Goal: Task Accomplishment & Management: Use online tool/utility

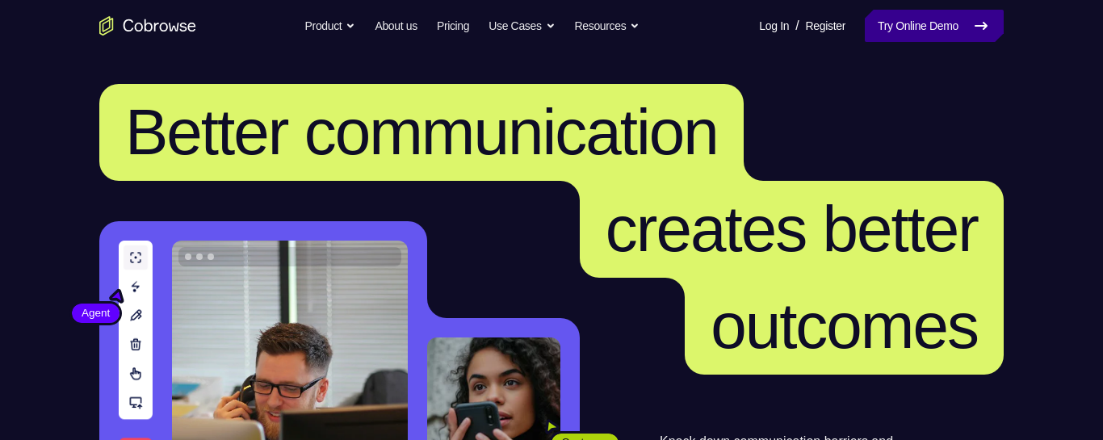
click at [942, 20] on link "Try Online Demo" at bounding box center [934, 26] width 139 height 32
click at [933, 21] on link "Try Online Demo" at bounding box center [934, 26] width 139 height 32
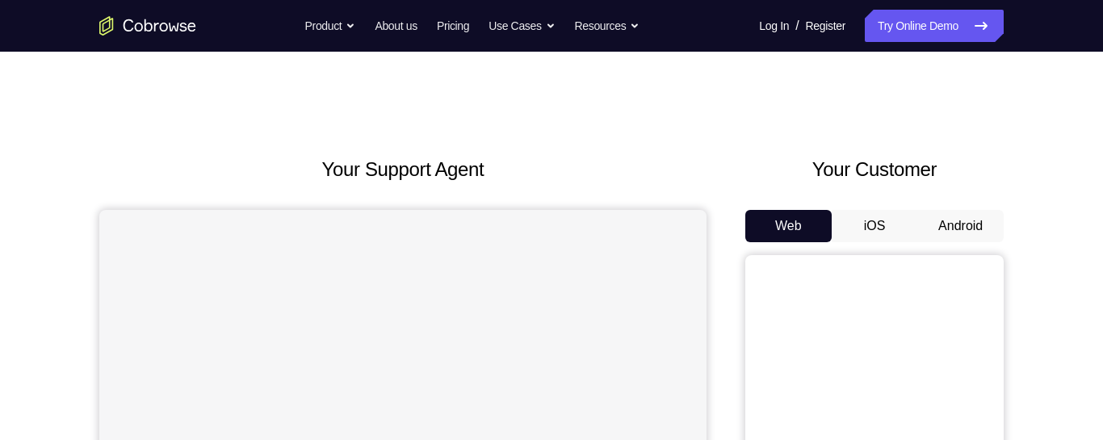
click at [967, 224] on button "Android" at bounding box center [960, 226] width 86 height 32
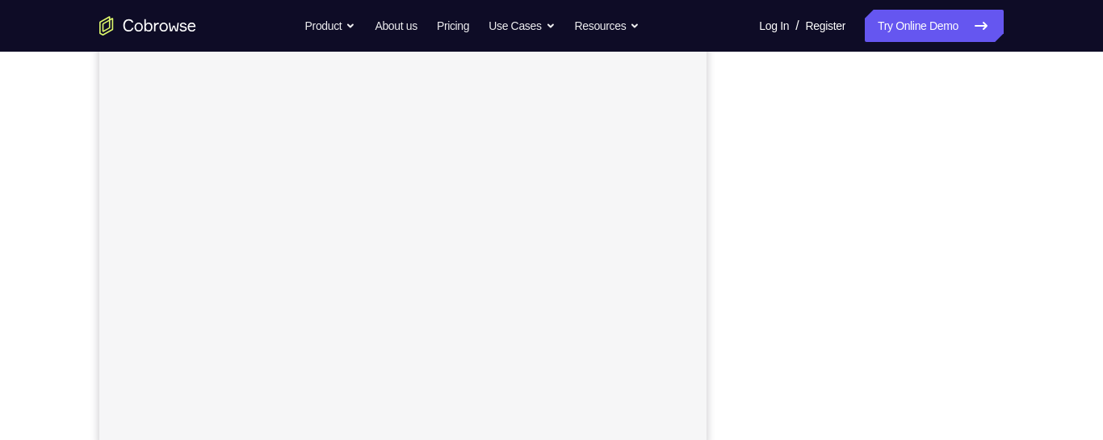
scroll to position [107, 0]
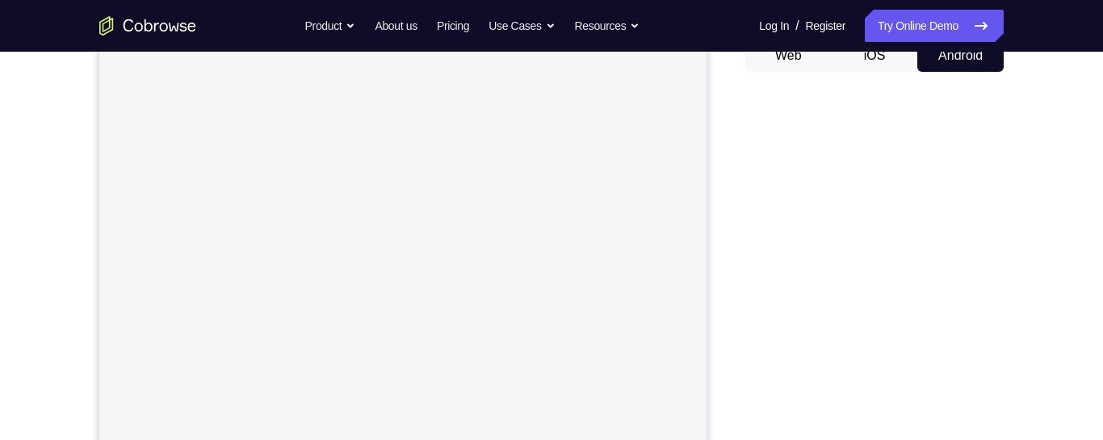
scroll to position [227, 0]
